Goal: Contribute content: Contribute content

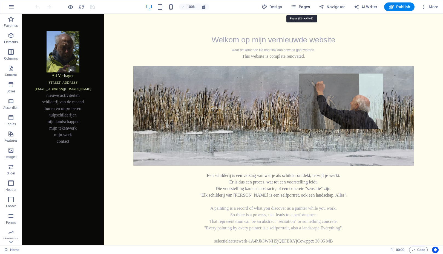
click at [307, 8] on span "Pages" at bounding box center [300, 6] width 19 height 5
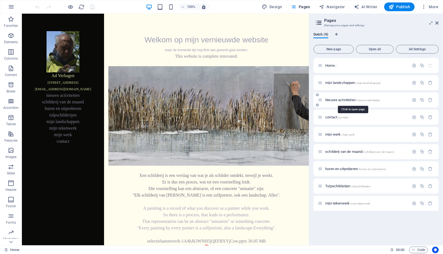
click at [337, 99] on span "Nieuwe activiteiten /nieuwe-activiteiten" at bounding box center [352, 100] width 55 height 4
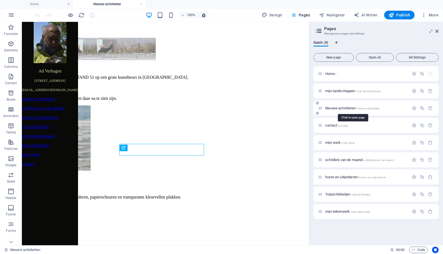
scroll to position [146, 0]
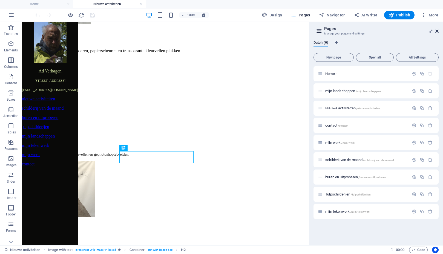
click at [386, 31] on icon at bounding box center [436, 31] width 3 height 4
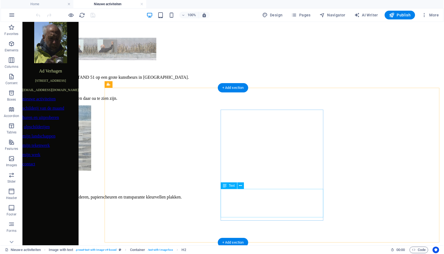
scroll to position [0, 0]
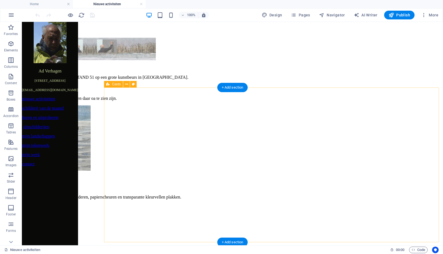
click at [141, 106] on icon at bounding box center [141, 106] width 3 height 6
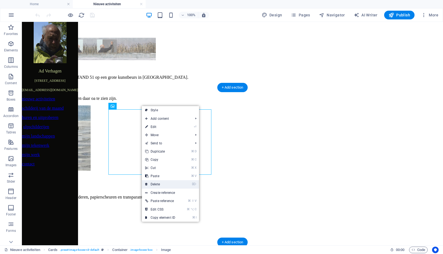
click at [156, 184] on link "⌦ Delete" at bounding box center [160, 184] width 37 height 8
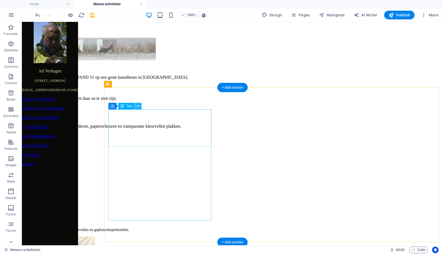
click at [139, 106] on icon at bounding box center [138, 106] width 3 height 6
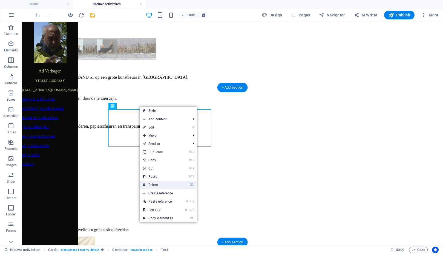
click at [154, 184] on link "⌦ Delete" at bounding box center [158, 185] width 37 height 8
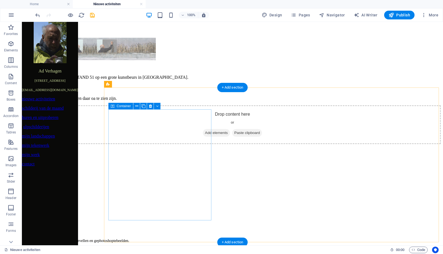
click at [125, 107] on span "Container" at bounding box center [124, 106] width 14 height 3
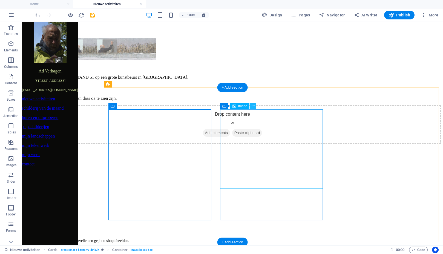
click at [253, 106] on icon at bounding box center [253, 106] width 3 height 6
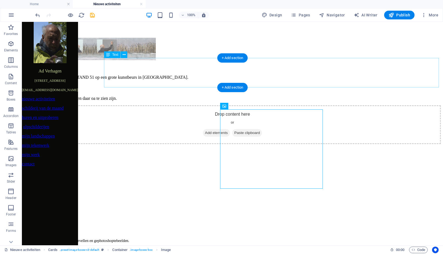
drag, startPoint x: 136, startPoint y: 107, endPoint x: 114, endPoint y: 85, distance: 31.0
click at [114, 85] on div "Op 11 en [DATE] sta ik met STAND 51 op een grote kunstbeurs in [GEOGRAPHIC_DATA…" at bounding box center [232, 83] width 417 height 35
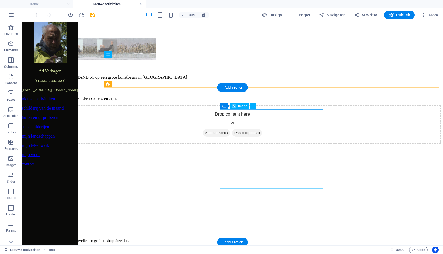
click at [278, 144] on figure at bounding box center [232, 184] width 417 height 80
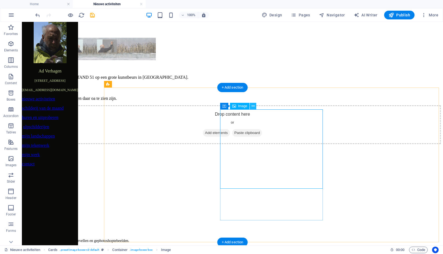
click at [253, 106] on icon at bounding box center [253, 106] width 3 height 6
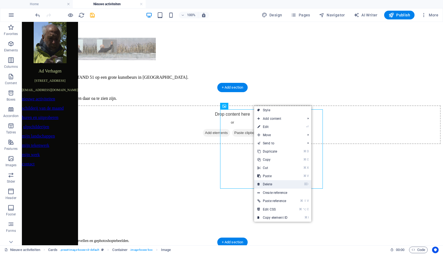
click at [274, 184] on link "⌦ Delete" at bounding box center [272, 184] width 37 height 8
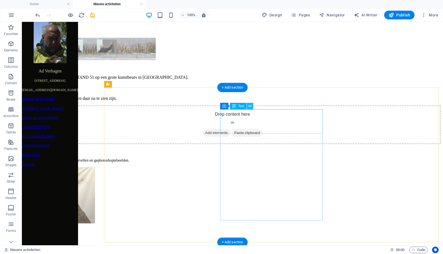
click at [250, 106] on icon at bounding box center [249, 106] width 3 height 6
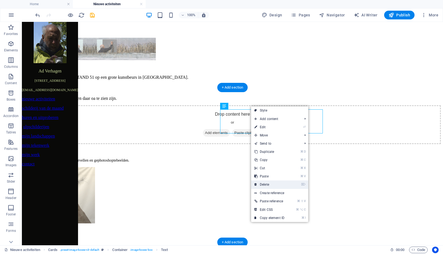
click at [259, 185] on link "⌦ Delete" at bounding box center [269, 185] width 37 height 8
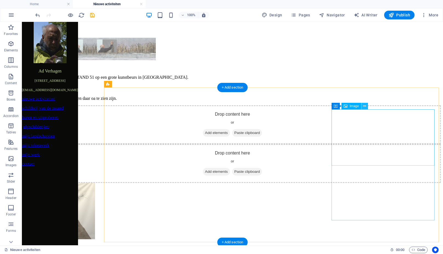
click at [365, 106] on icon at bounding box center [364, 106] width 3 height 6
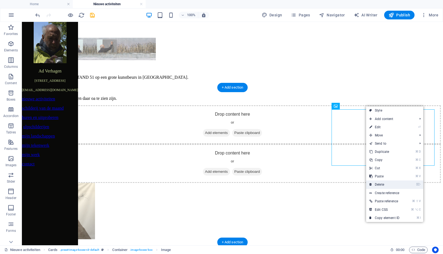
click at [381, 185] on link "⌦ Delete" at bounding box center [384, 185] width 37 height 8
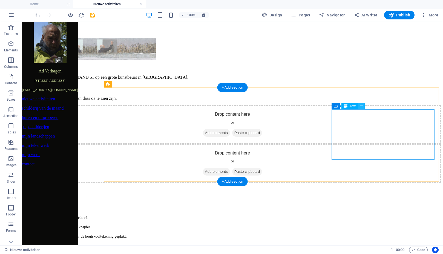
click at [361, 106] on icon at bounding box center [361, 106] width 3 height 6
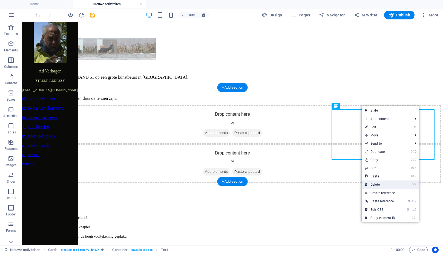
click at [378, 184] on link "⌦ Delete" at bounding box center [380, 185] width 37 height 8
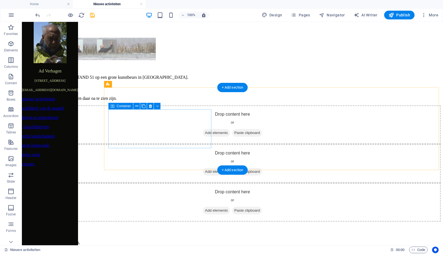
click at [203, 137] on span "Add elements" at bounding box center [216, 133] width 27 height 8
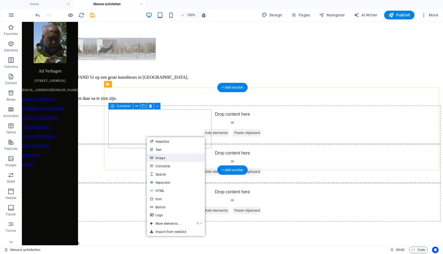
click at [161, 157] on link "Image" at bounding box center [176, 158] width 58 height 8
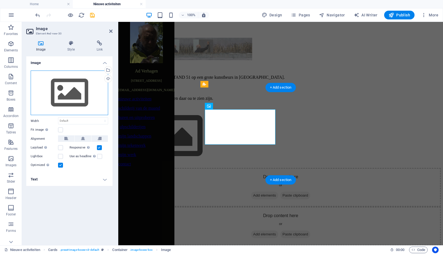
click at [78, 98] on div "Drag files here, click to choose files or select files from Files or our free s…" at bounding box center [69, 93] width 77 height 45
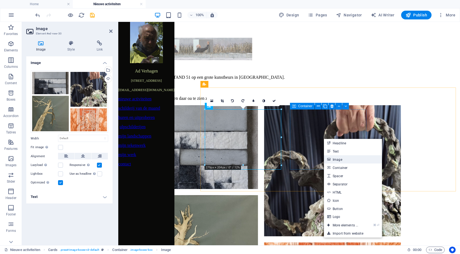
click at [338, 160] on link "Image" at bounding box center [353, 159] width 58 height 8
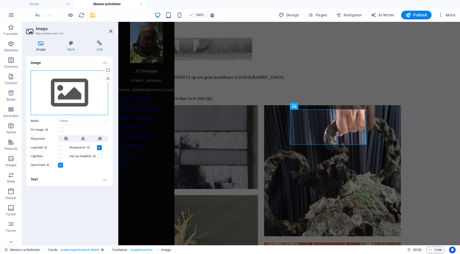
click at [70, 97] on div "Drag files here, click to choose files or select files from Files or our free s…" at bounding box center [69, 93] width 77 height 45
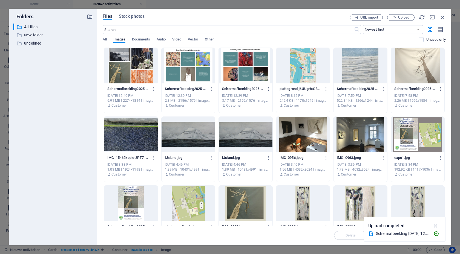
click at [139, 56] on div at bounding box center [130, 66] width 53 height 36
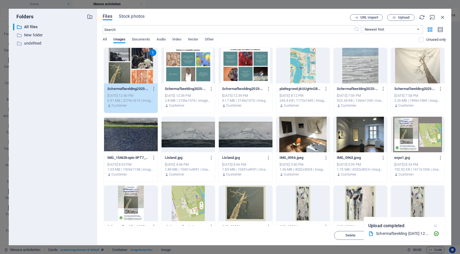
click at [386, 225] on icon "button" at bounding box center [436, 226] width 6 height 6
click at [386, 236] on span "Insert" at bounding box center [430, 235] width 10 height 3
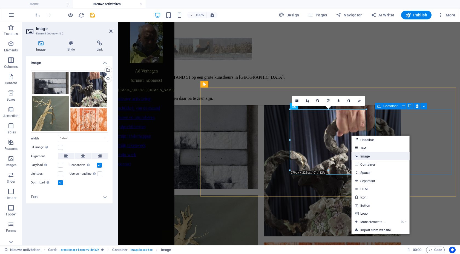
click at [367, 157] on link "Image" at bounding box center [380, 156] width 58 height 8
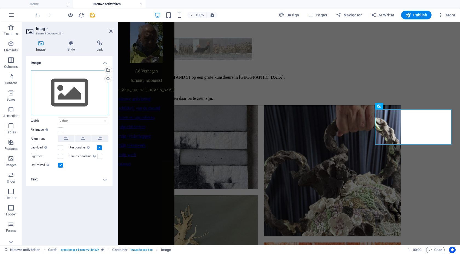
click at [74, 89] on div "Drag files here, click to choose files or select files from Files or our free s…" at bounding box center [69, 93] width 77 height 45
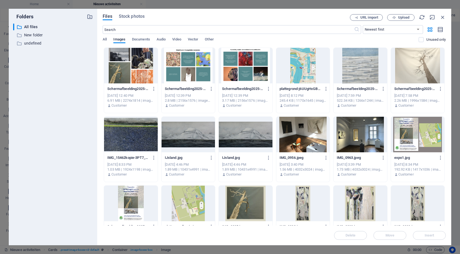
click at [199, 73] on div at bounding box center [188, 66] width 53 height 36
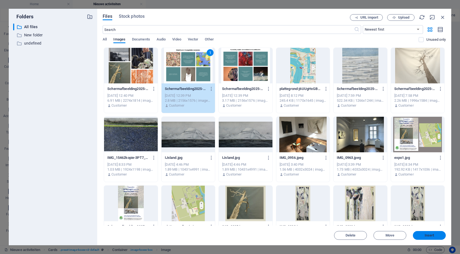
click at [386, 237] on span "Insert" at bounding box center [429, 235] width 28 height 3
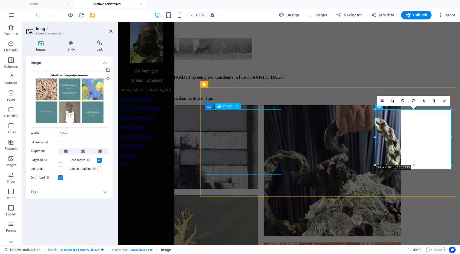
click at [268, 145] on figure at bounding box center [288, 217] width 337 height 225
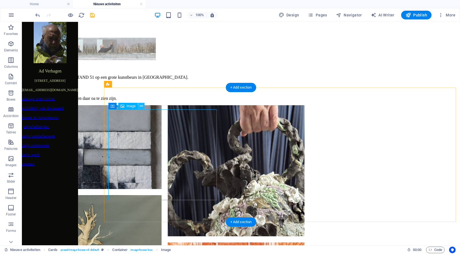
click at [141, 105] on icon at bounding box center [141, 106] width 3 height 6
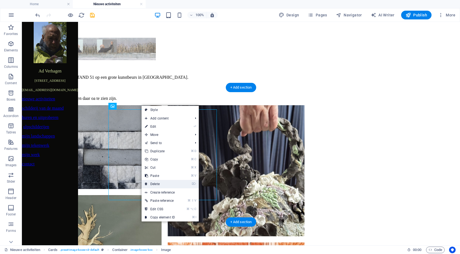
click at [158, 183] on link "⌦ Delete" at bounding box center [160, 184] width 37 height 8
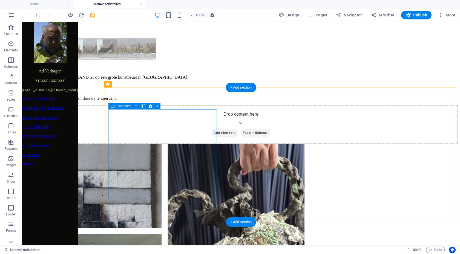
click at [211, 137] on span "Add elements" at bounding box center [224, 133] width 27 height 8
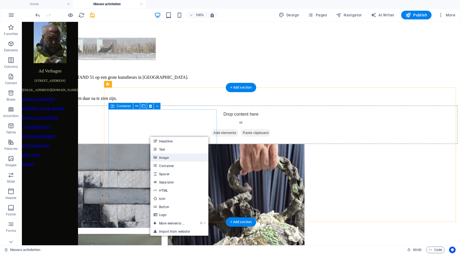
click at [169, 158] on link "Image" at bounding box center [179, 158] width 58 height 8
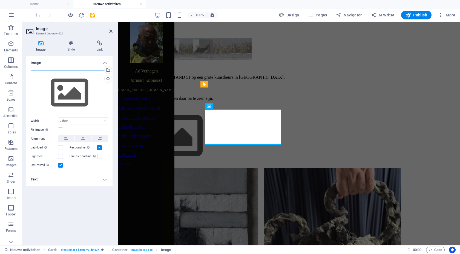
click at [64, 88] on div "Drag files here, click to choose files or select files from Files or our free s…" at bounding box center [69, 93] width 77 height 45
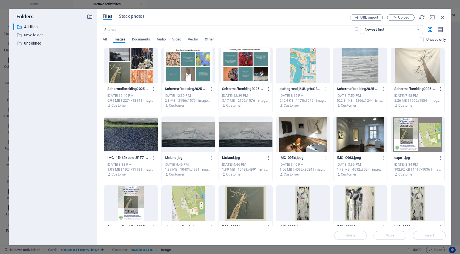
click at [231, 65] on div at bounding box center [245, 66] width 53 height 36
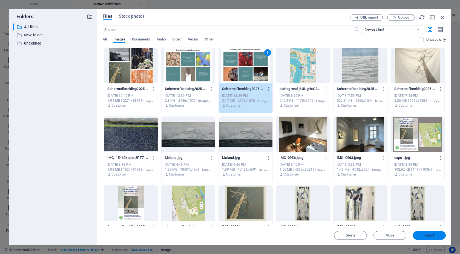
click at [386, 236] on span "Insert" at bounding box center [430, 235] width 10 height 3
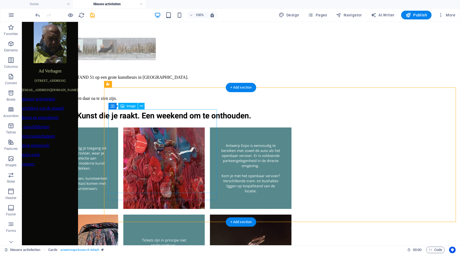
click at [183, 125] on figure at bounding box center [241, 208] width 434 height 206
click at [142, 107] on icon at bounding box center [141, 106] width 3 height 6
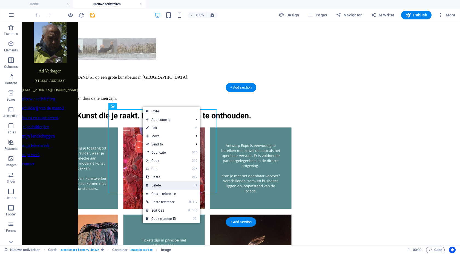
click at [161, 185] on link "⌦ Delete" at bounding box center [161, 185] width 37 height 8
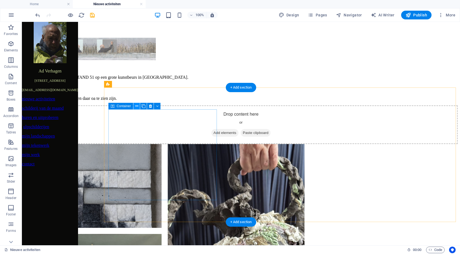
click at [137, 106] on icon at bounding box center [136, 106] width 3 height 6
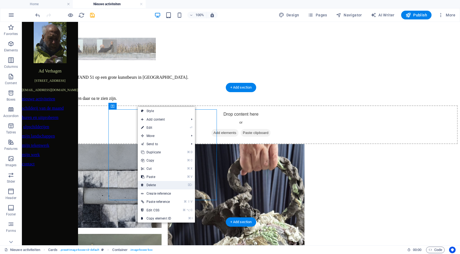
click at [153, 184] on link "⌦ Delete" at bounding box center [156, 185] width 37 height 8
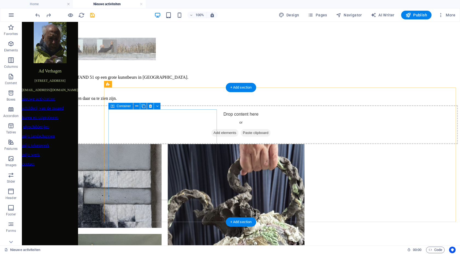
click at [211, 136] on span "Add elements" at bounding box center [224, 133] width 27 height 8
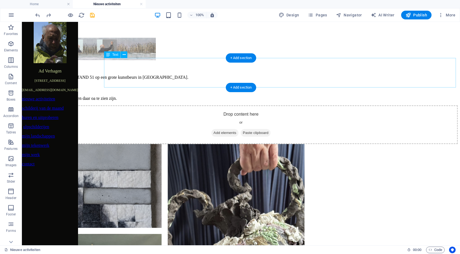
click at [166, 76] on div "Op 11 en [DATE] sta ik met STAND 51 op een grote kunstbeurs in [GEOGRAPHIC_DATA…" at bounding box center [241, 83] width 434 height 35
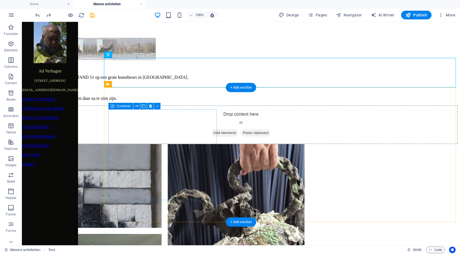
click at [211, 137] on span "Add elements" at bounding box center [224, 133] width 27 height 8
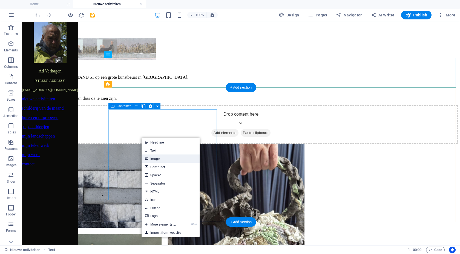
click at [155, 158] on link "Image" at bounding box center [171, 159] width 58 height 8
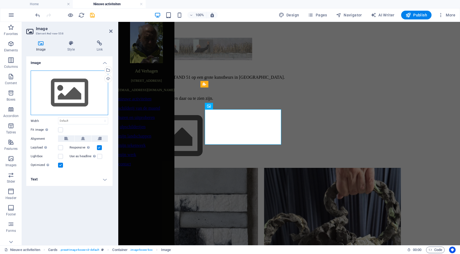
click at [77, 94] on div "Drag files here, click to choose files or select files from Files or our free s…" at bounding box center [69, 93] width 77 height 45
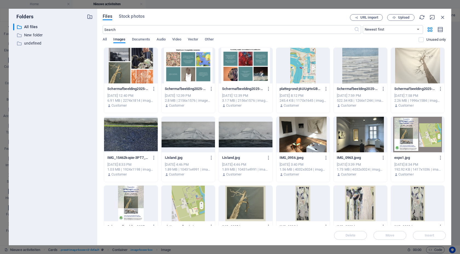
click at [242, 71] on div at bounding box center [245, 66] width 53 height 36
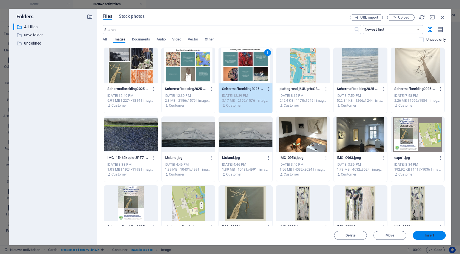
click at [386, 234] on span "Insert" at bounding box center [430, 235] width 10 height 3
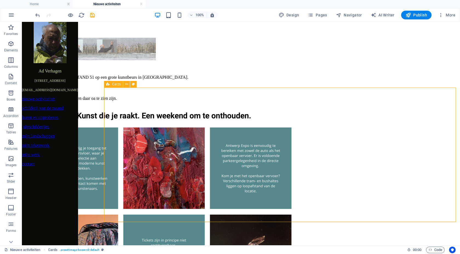
drag, startPoint x: 191, startPoint y: 103, endPoint x: 288, endPoint y: 100, distance: 96.4
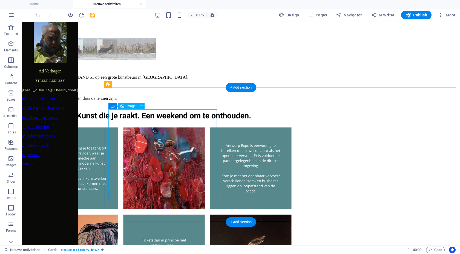
click at [198, 133] on figure at bounding box center [241, 208] width 434 height 206
click at [199, 127] on figure at bounding box center [241, 208] width 434 height 206
click at [166, 188] on figure at bounding box center [241, 208] width 434 height 206
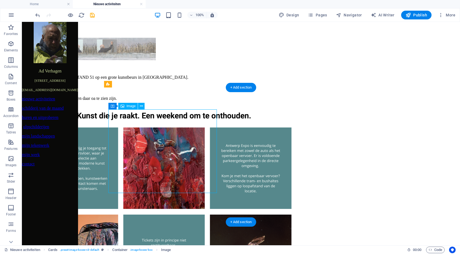
drag, startPoint x: 164, startPoint y: 135, endPoint x: 184, endPoint y: 156, distance: 29.1
click at [184, 155] on figure at bounding box center [241, 208] width 434 height 206
click at [141, 106] on icon at bounding box center [141, 106] width 3 height 6
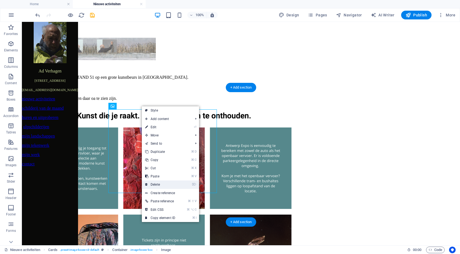
click at [157, 184] on link "⌦ Delete" at bounding box center [160, 185] width 37 height 8
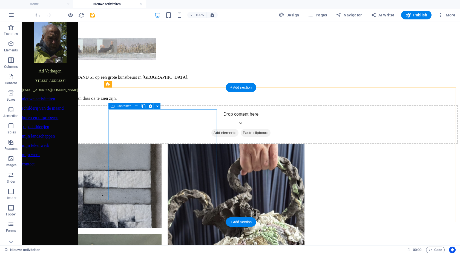
click at [211, 137] on span "Add elements" at bounding box center [224, 133] width 27 height 8
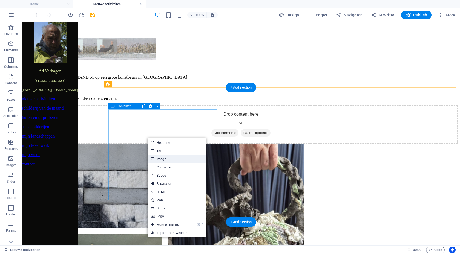
click at [162, 159] on link "Image" at bounding box center [177, 159] width 58 height 8
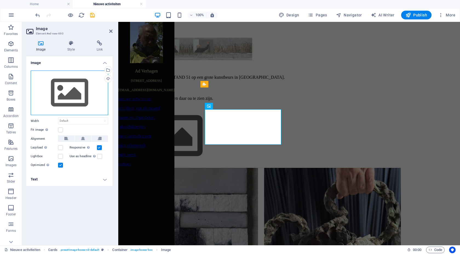
click at [71, 87] on div "Drag files here, click to choose files or select files from Files or our free s…" at bounding box center [69, 93] width 77 height 45
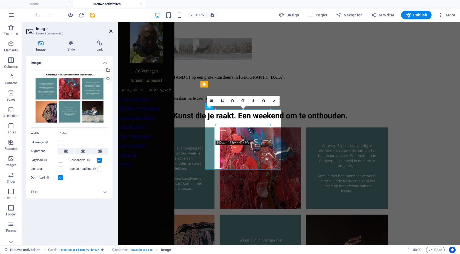
click at [111, 30] on icon at bounding box center [110, 31] width 3 height 4
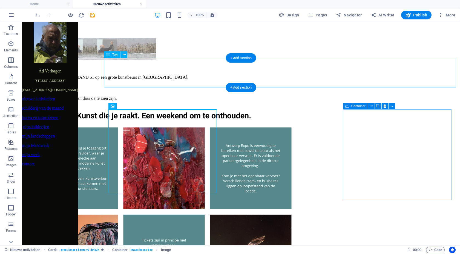
click at [335, 82] on div "Op 11 en [DATE] sta ik met STAND 51 op een grote kunstbeurs in [GEOGRAPHIC_DATA…" at bounding box center [241, 83] width 434 height 35
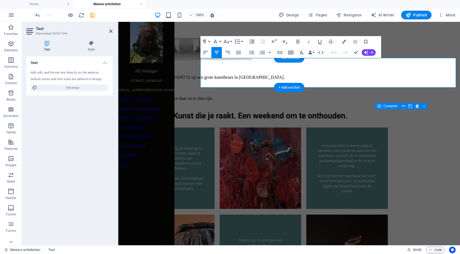
click at [386, 96] on p "Onderstaande schilderijen zullen daar oa te zien zijn." at bounding box center [288, 98] width 337 height 5
drag, startPoint x: 390, startPoint y: 85, endPoint x: 274, endPoint y: 85, distance: 116.6
click at [274, 96] on p "Onderstaande schilderijen zullen daar oa te zien zijn." at bounding box center [288, 98] width 337 height 5
click at [110, 30] on icon at bounding box center [110, 31] width 3 height 4
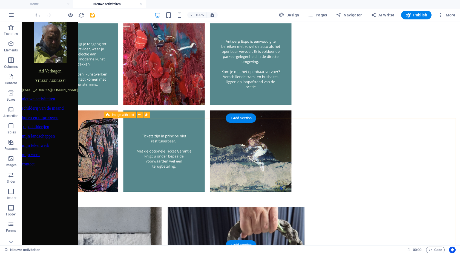
scroll to position [104, 0]
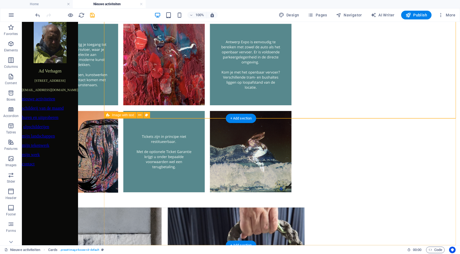
click at [386, 16] on span "Publish" at bounding box center [416, 14] width 22 height 5
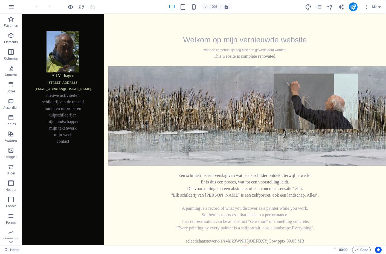
click at [385, 8] on div "100% More" at bounding box center [193, 6] width 386 height 13
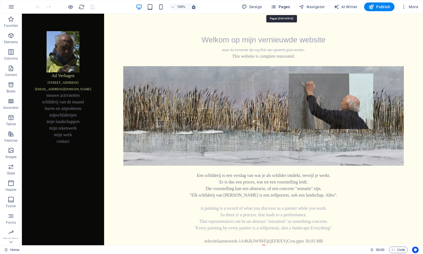
click at [286, 6] on span "Pages" at bounding box center [279, 6] width 19 height 5
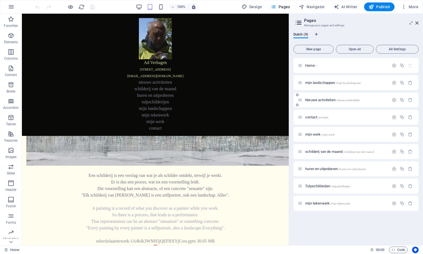
click at [315, 100] on span "Nieuwe activiteiten /nieuwe-activiteiten" at bounding box center [332, 100] width 55 height 4
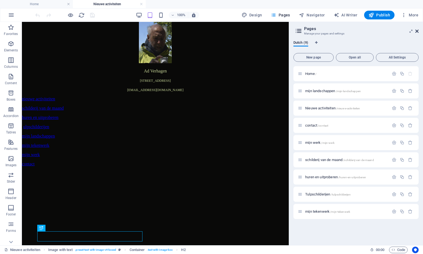
click at [386, 31] on icon at bounding box center [416, 31] width 3 height 4
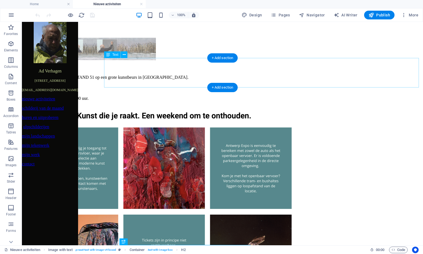
click at [306, 83] on div "Op 11 en 12 October sta ik met STAND 51 op een grote kunstbeurs in Antwerpen. "…" at bounding box center [222, 83] width 396 height 35
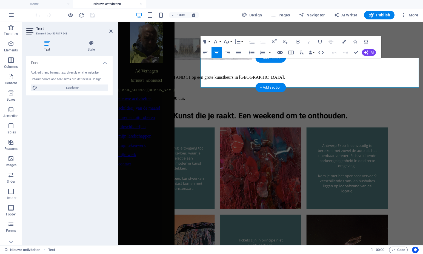
click at [362, 96] on p "geopend van 11.00 uur tot 17.00 uur." at bounding box center [270, 98] width 300 height 5
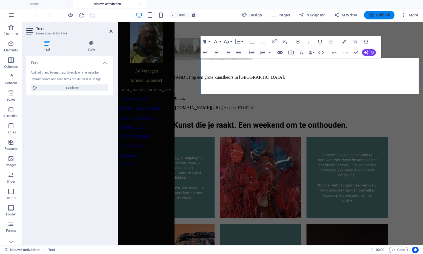
click at [385, 15] on span "Publish" at bounding box center [379, 14] width 22 height 5
